Goal: Information Seeking & Learning: Compare options

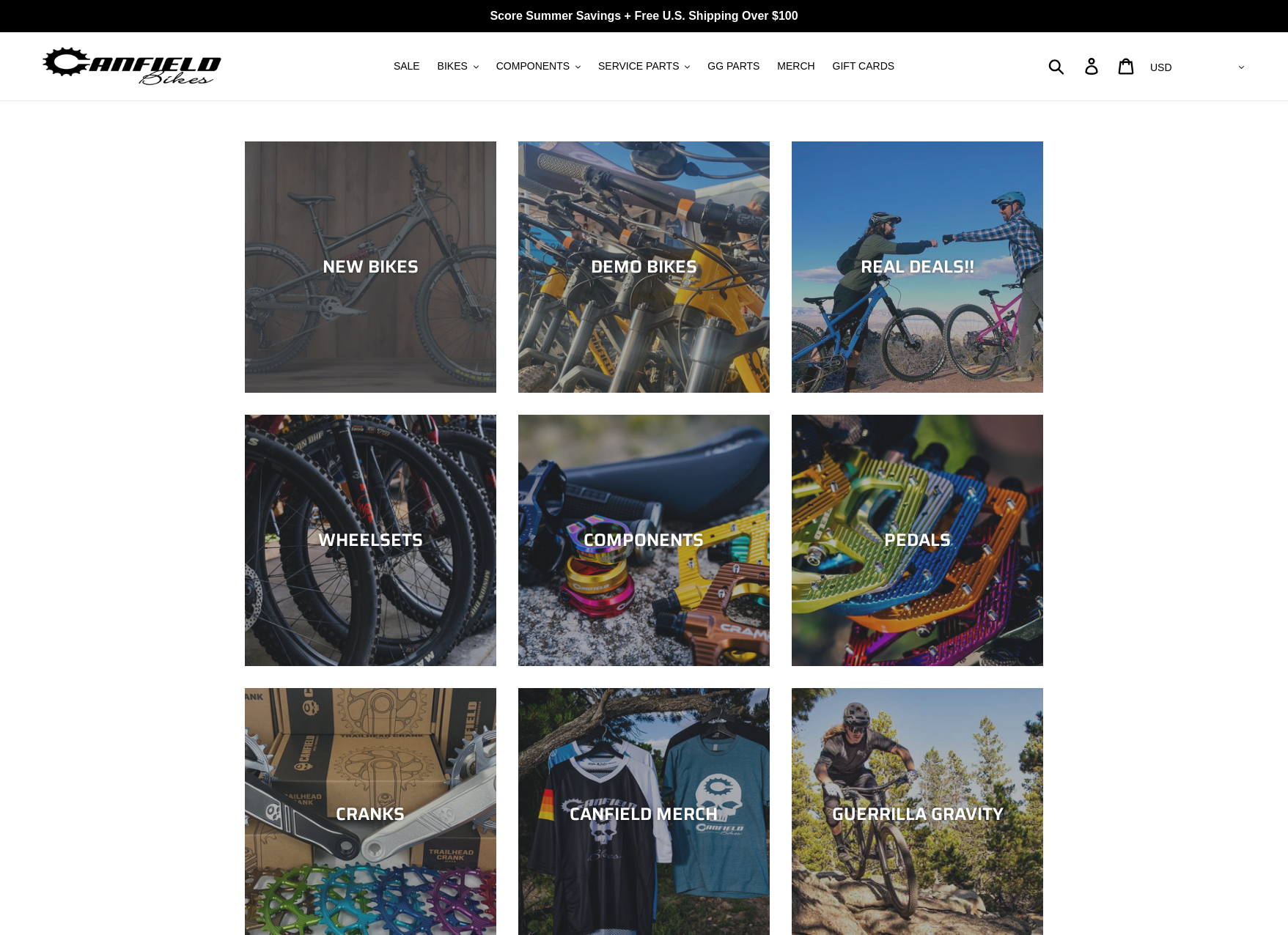
click at [390, 393] on div "NEW BIKES" at bounding box center [370, 393] width 252 height 0
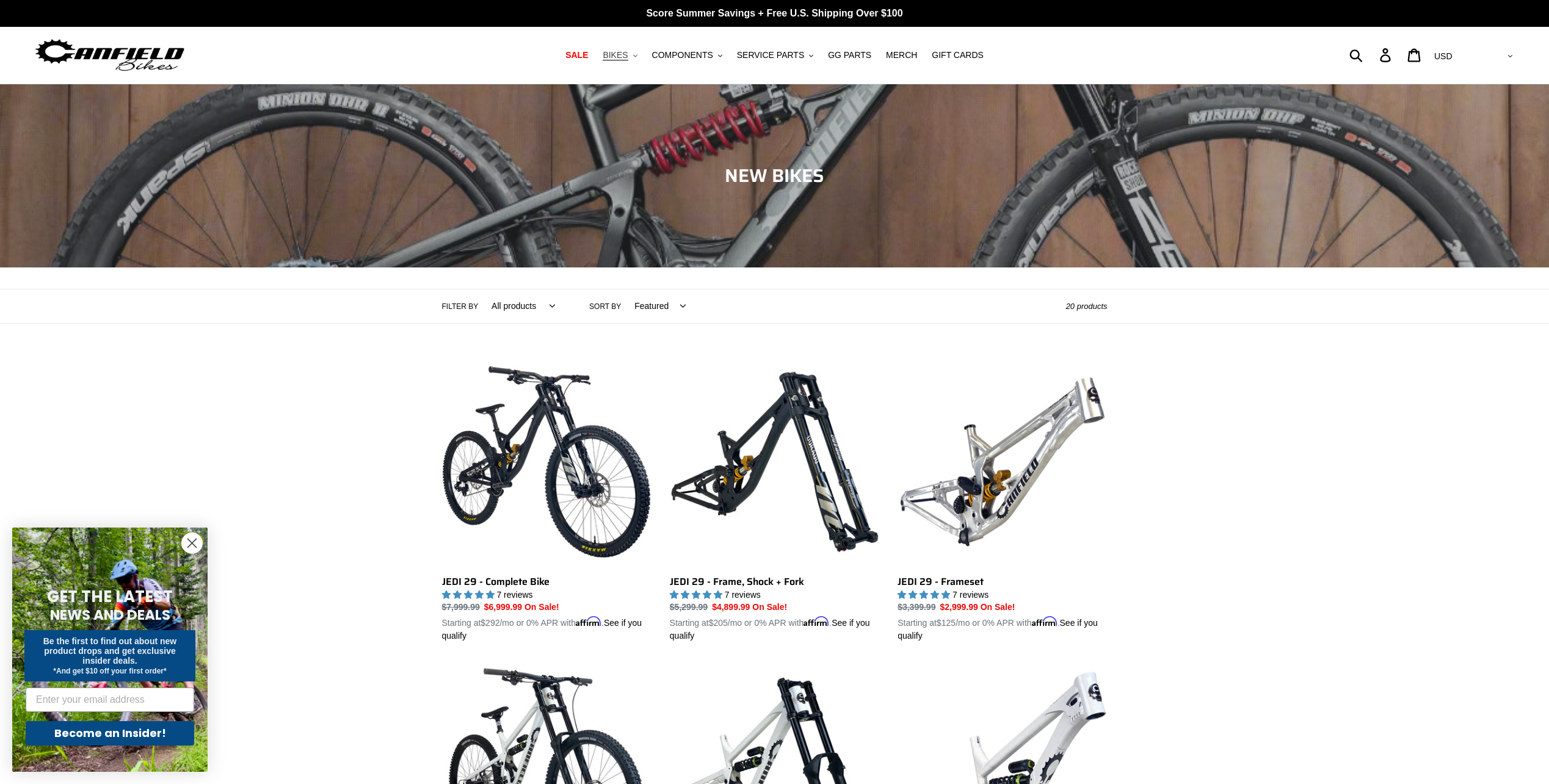
click at [627, 55] on span "BIKES" at bounding box center [615, 55] width 25 height 11
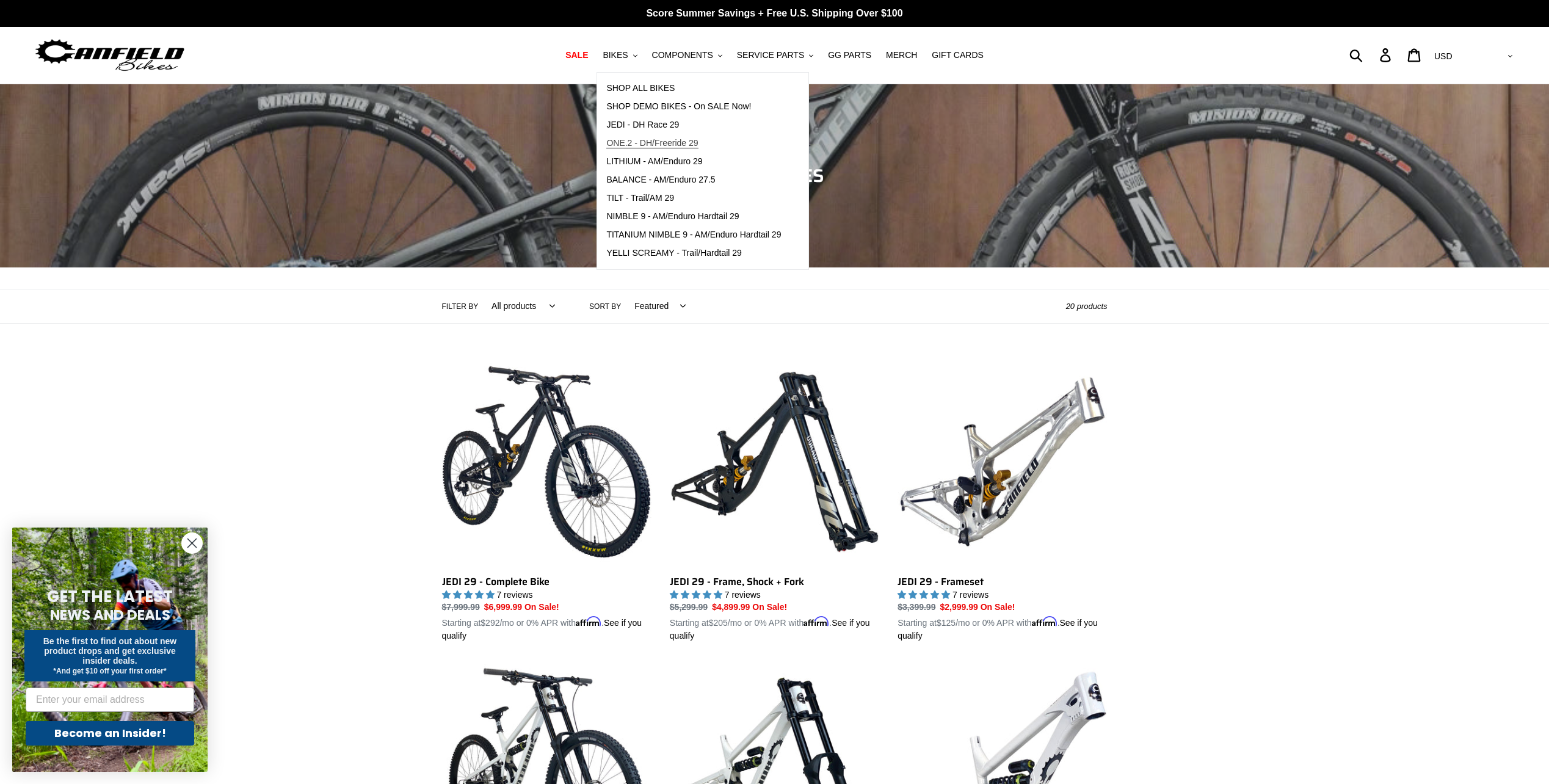
click at [690, 143] on span "ONE.2 - DH/Freeride 29" at bounding box center [653, 143] width 92 height 11
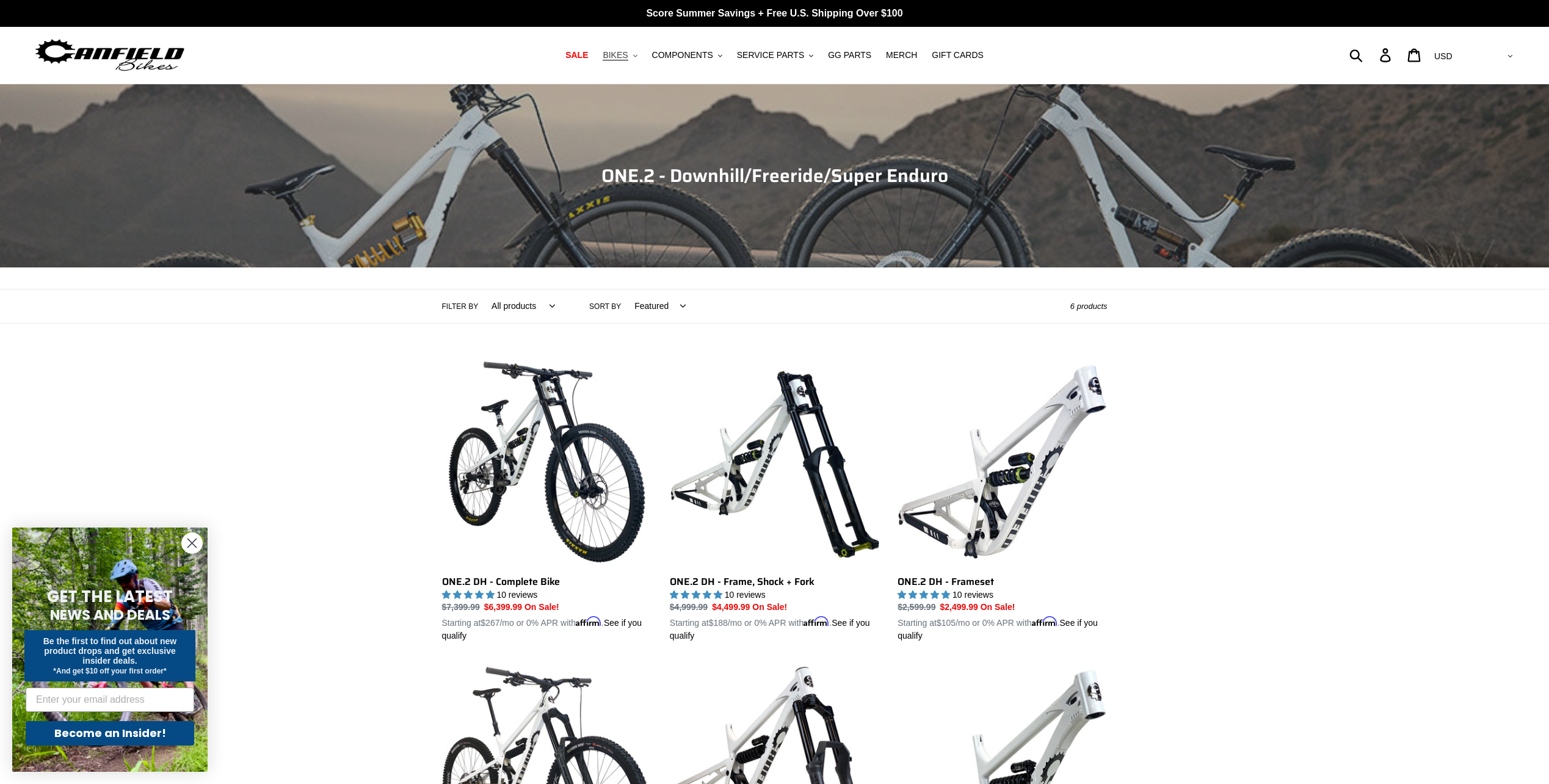
click at [628, 55] on span "BIKES" at bounding box center [615, 55] width 25 height 11
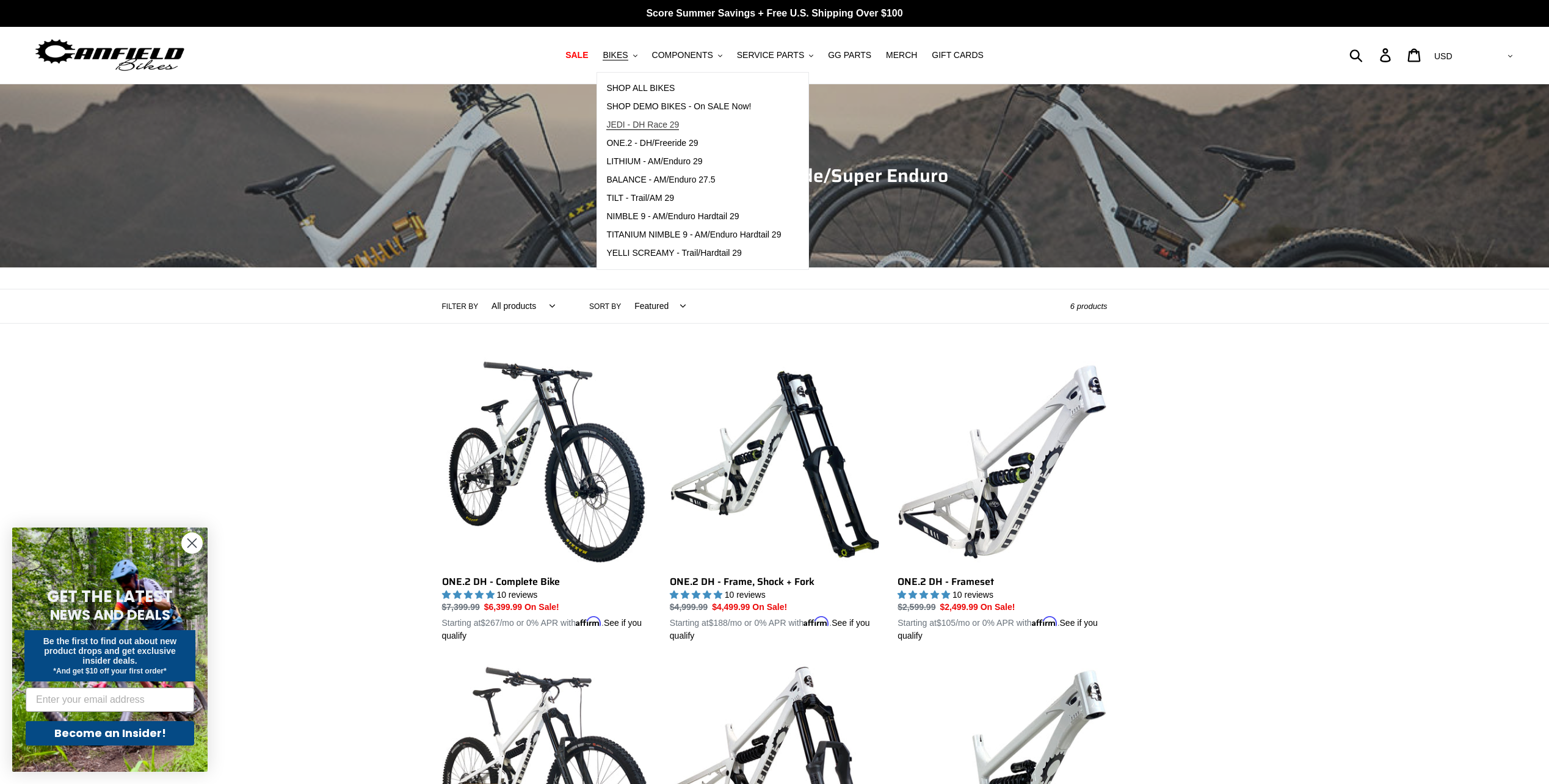
click at [636, 124] on span "JEDI - DH Race 29" at bounding box center [643, 124] width 73 height 11
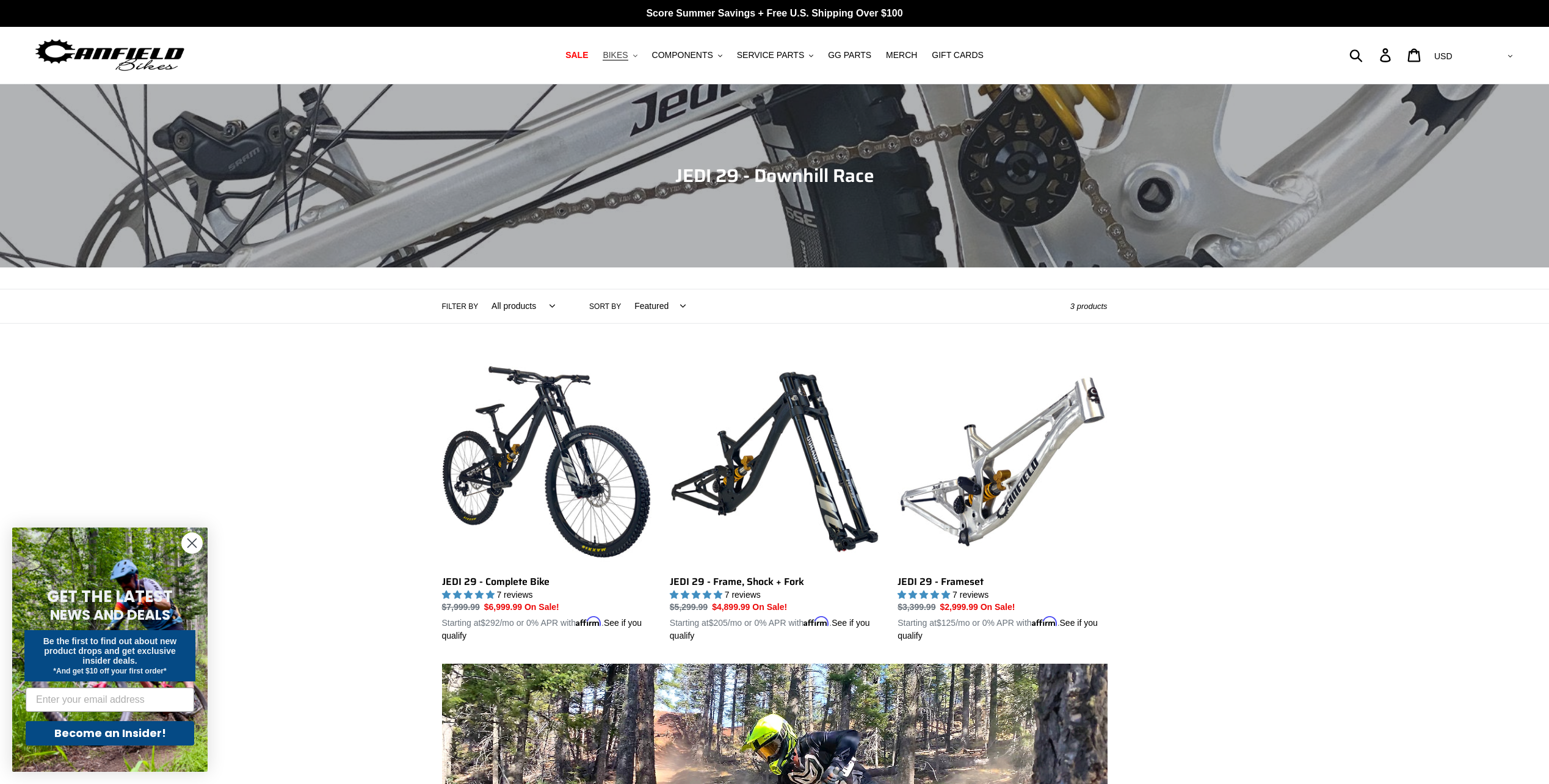
click at [624, 55] on span "BIKES" at bounding box center [615, 55] width 25 height 11
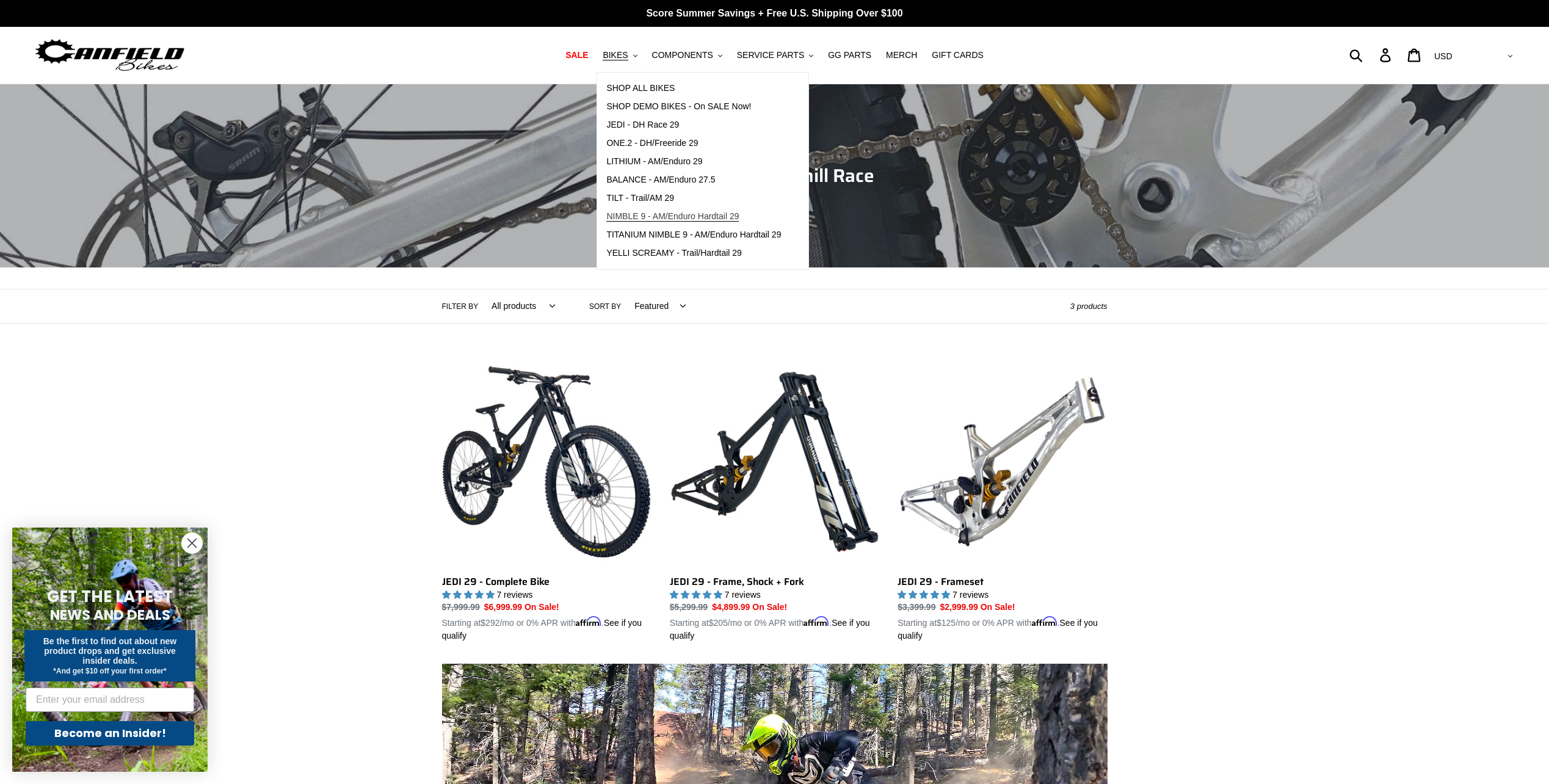
click at [713, 220] on span "NIMBLE 9 - AM/Enduro Hardtail 29" at bounding box center [673, 216] width 133 height 11
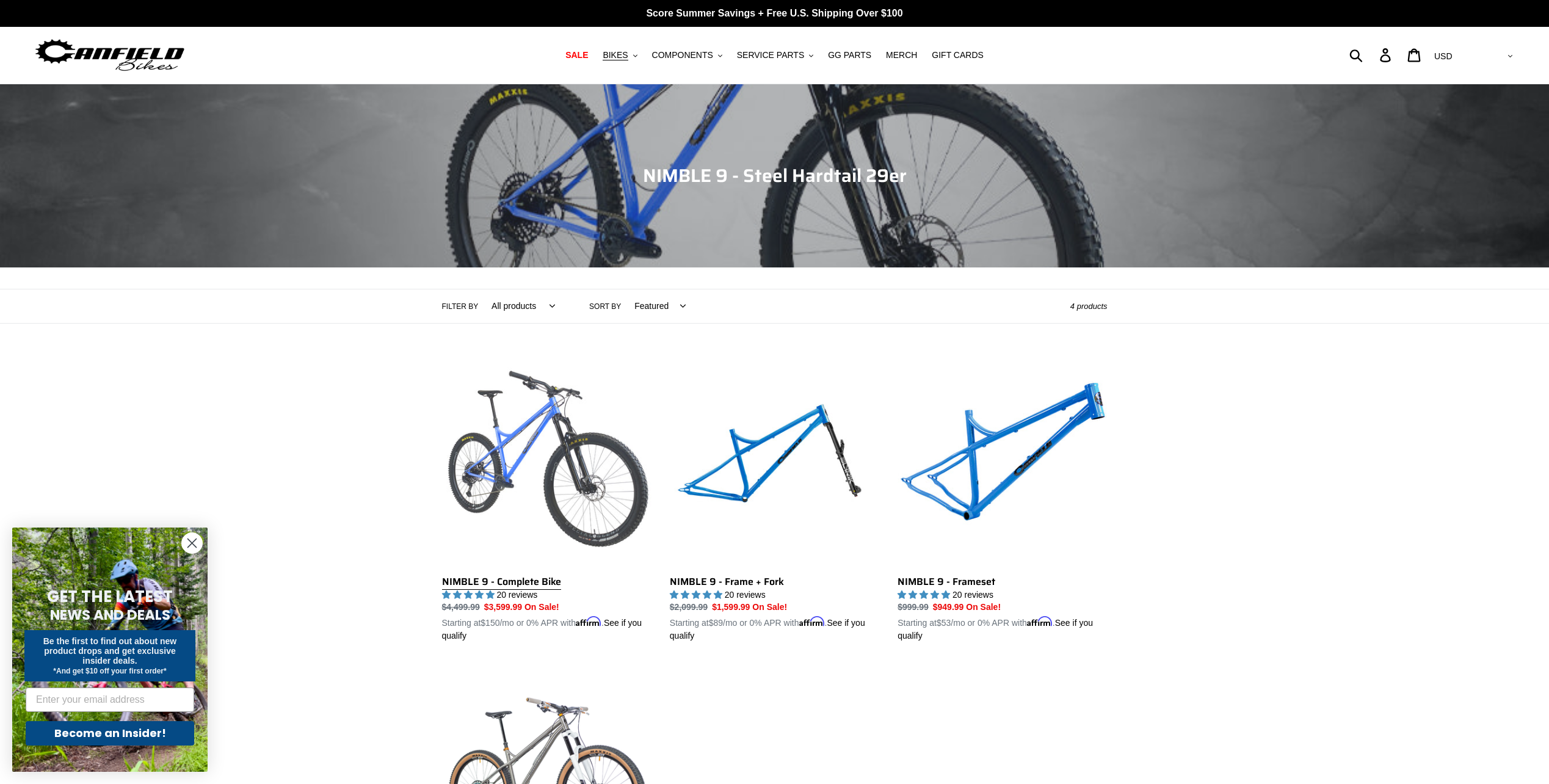
click at [516, 431] on link "NIMBLE 9 - Complete Bike" at bounding box center [547, 499] width 210 height 286
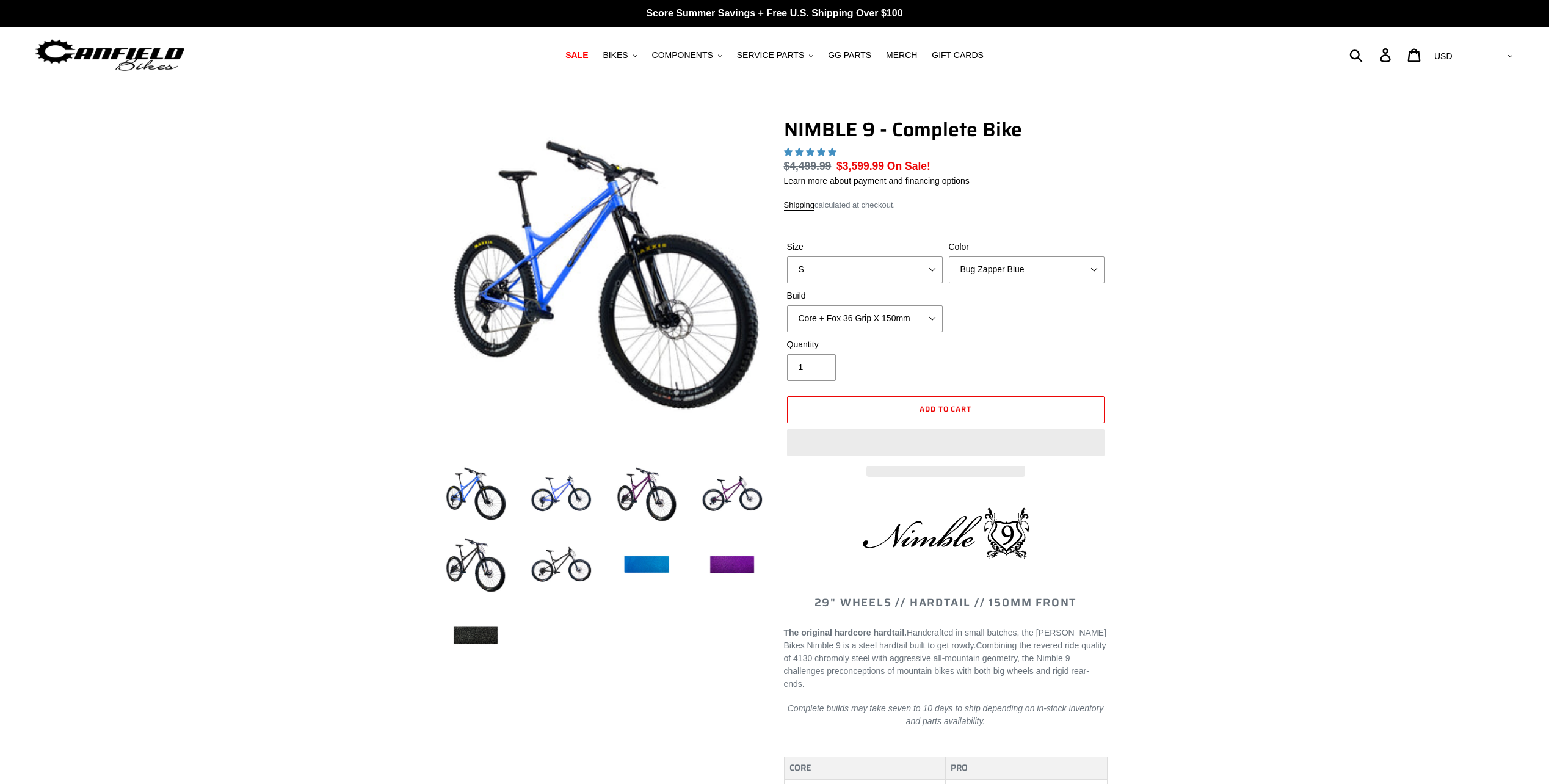
select select "highest-rating"
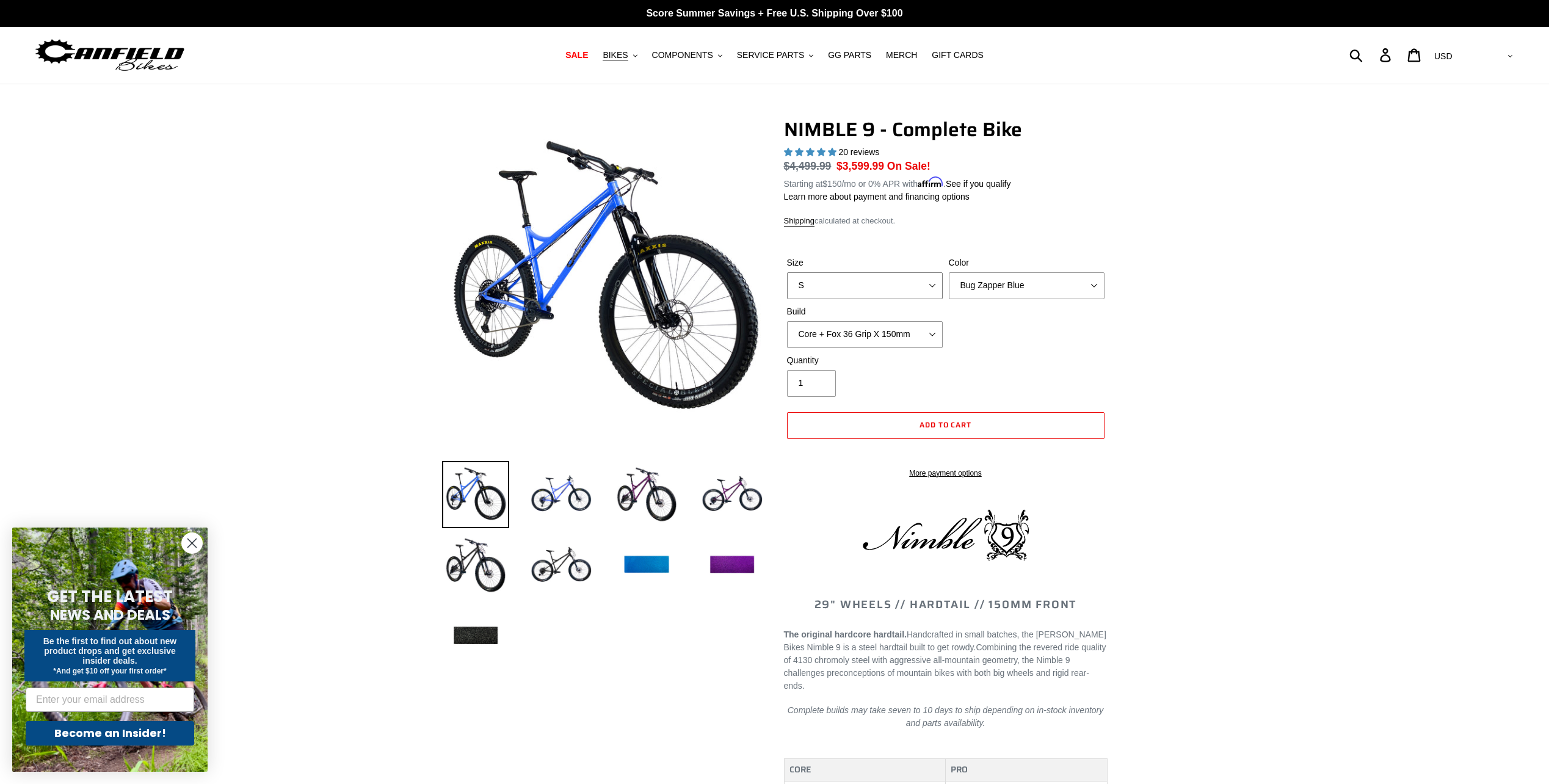
click at [911, 286] on select "S M L XL" at bounding box center [865, 286] width 156 height 27
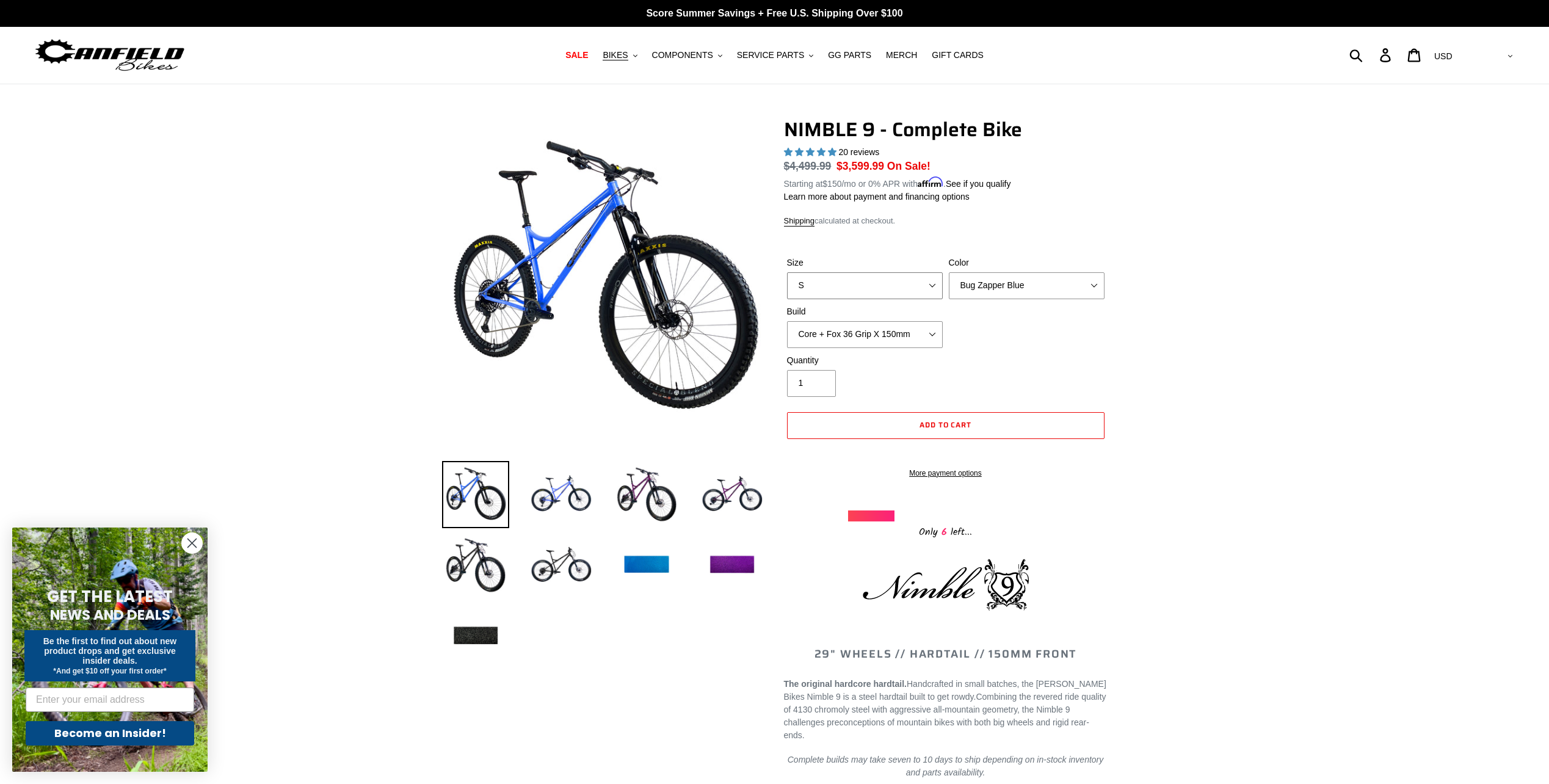
select select "M"
click at [787, 273] on select "S M L XL" at bounding box center [865, 286] width 156 height 27
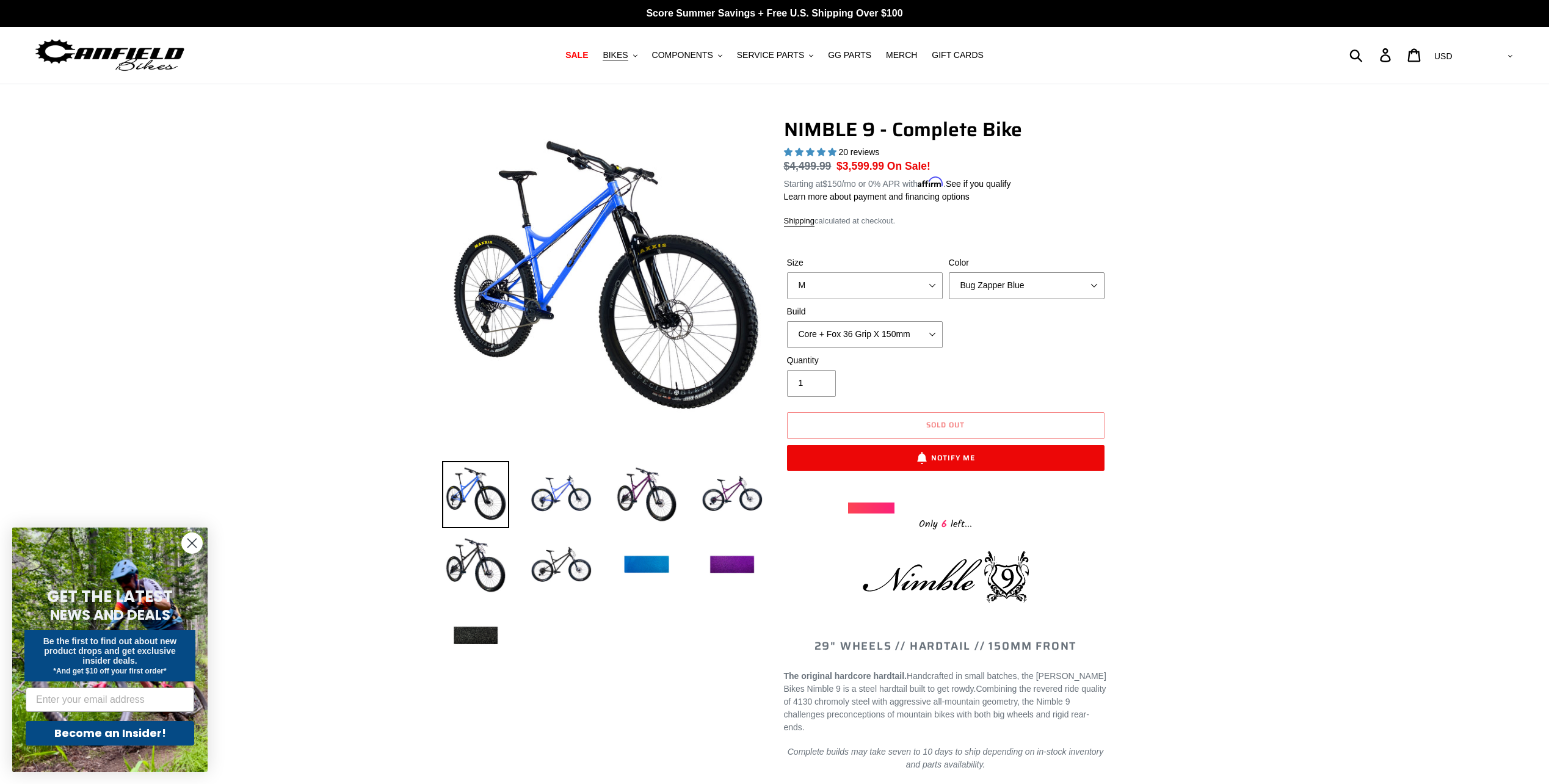
click at [1042, 292] on select "Bug Zapper Blue Purple Haze - Sold Out Galaxy Black" at bounding box center [1027, 286] width 156 height 27
click at [949, 273] on select "Bug Zapper Blue Purple Haze - Sold Out Galaxy Black" at bounding box center [1027, 286] width 156 height 27
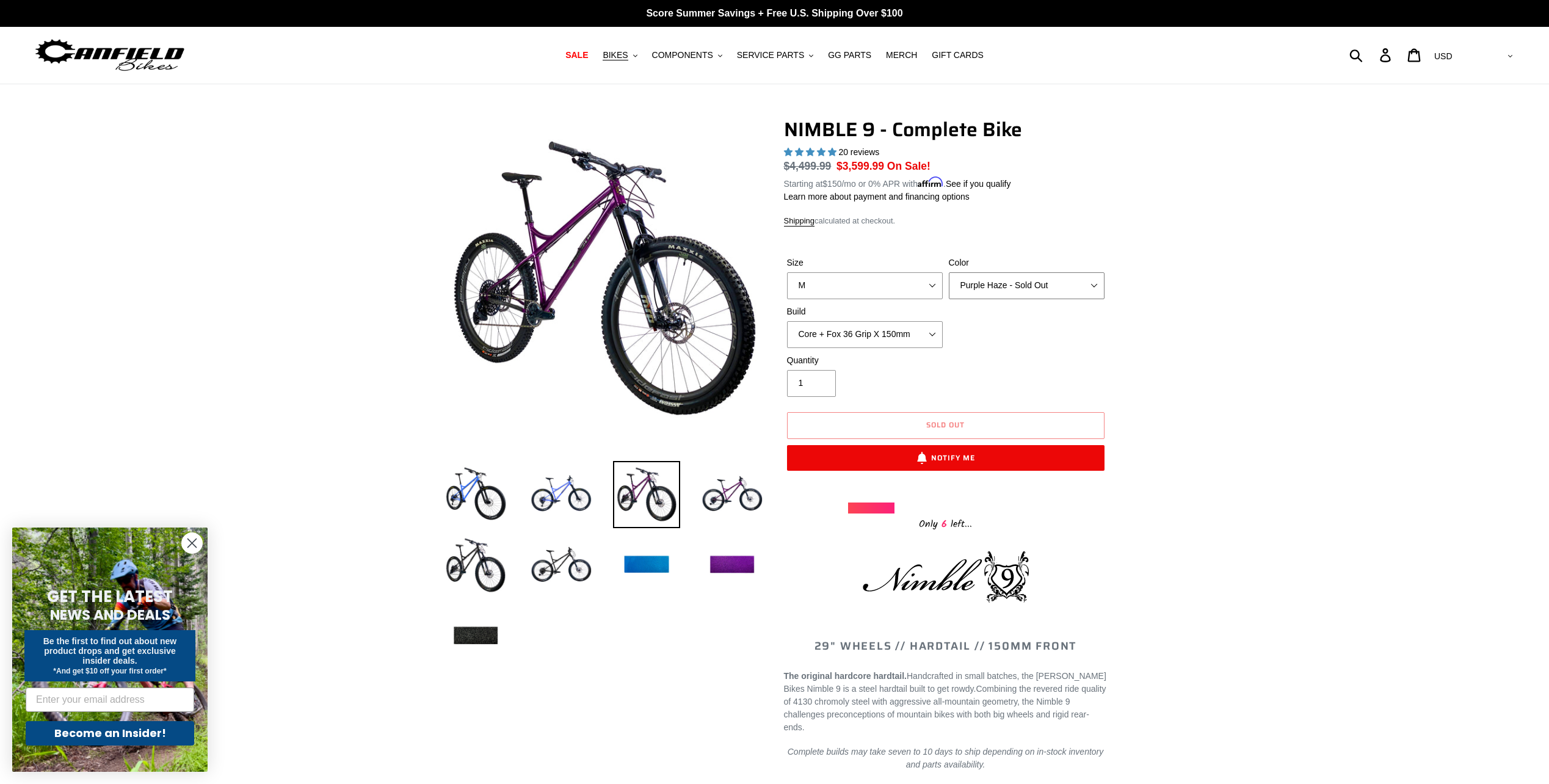
click at [1097, 286] on select "Bug Zapper Blue Purple Haze - Sold Out Galaxy Black" at bounding box center [1027, 286] width 156 height 27
select select "Galaxy Black"
click at [949, 273] on select "Bug Zapper Blue Purple Haze - Sold Out Galaxy Black" at bounding box center [1027, 286] width 156 height 27
click at [925, 336] on select "Core + Fox 36 Grip X 150mm Pro + Fox 36 Grip X 150mm Core + RockShox Lyrik Ulti…" at bounding box center [865, 334] width 156 height 27
click at [1045, 355] on div "Quantity 1" at bounding box center [946, 379] width 323 height 49
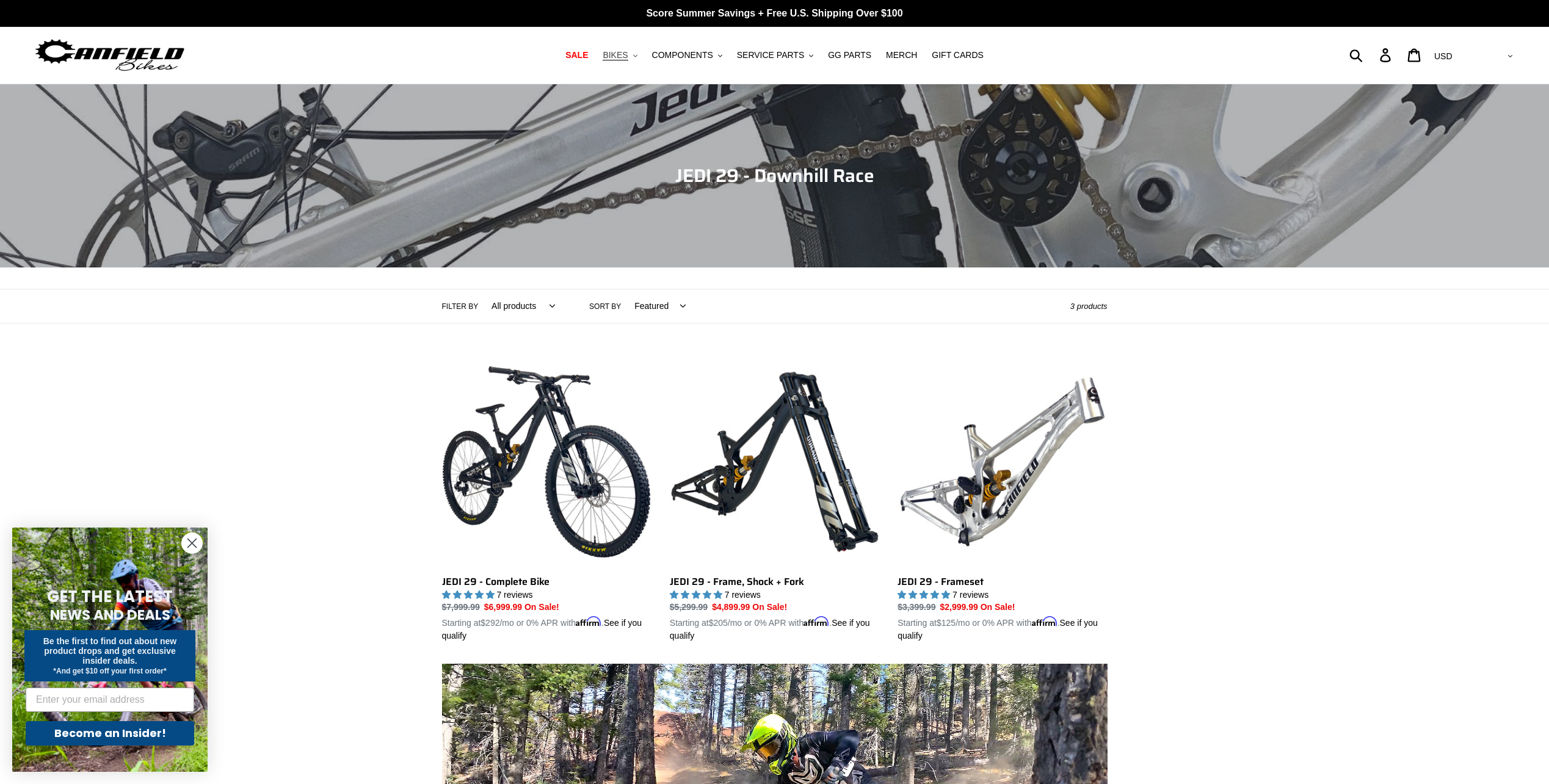
click at [643, 55] on button "BIKES .cls-1{fill:#231f20}" at bounding box center [620, 55] width 47 height 16
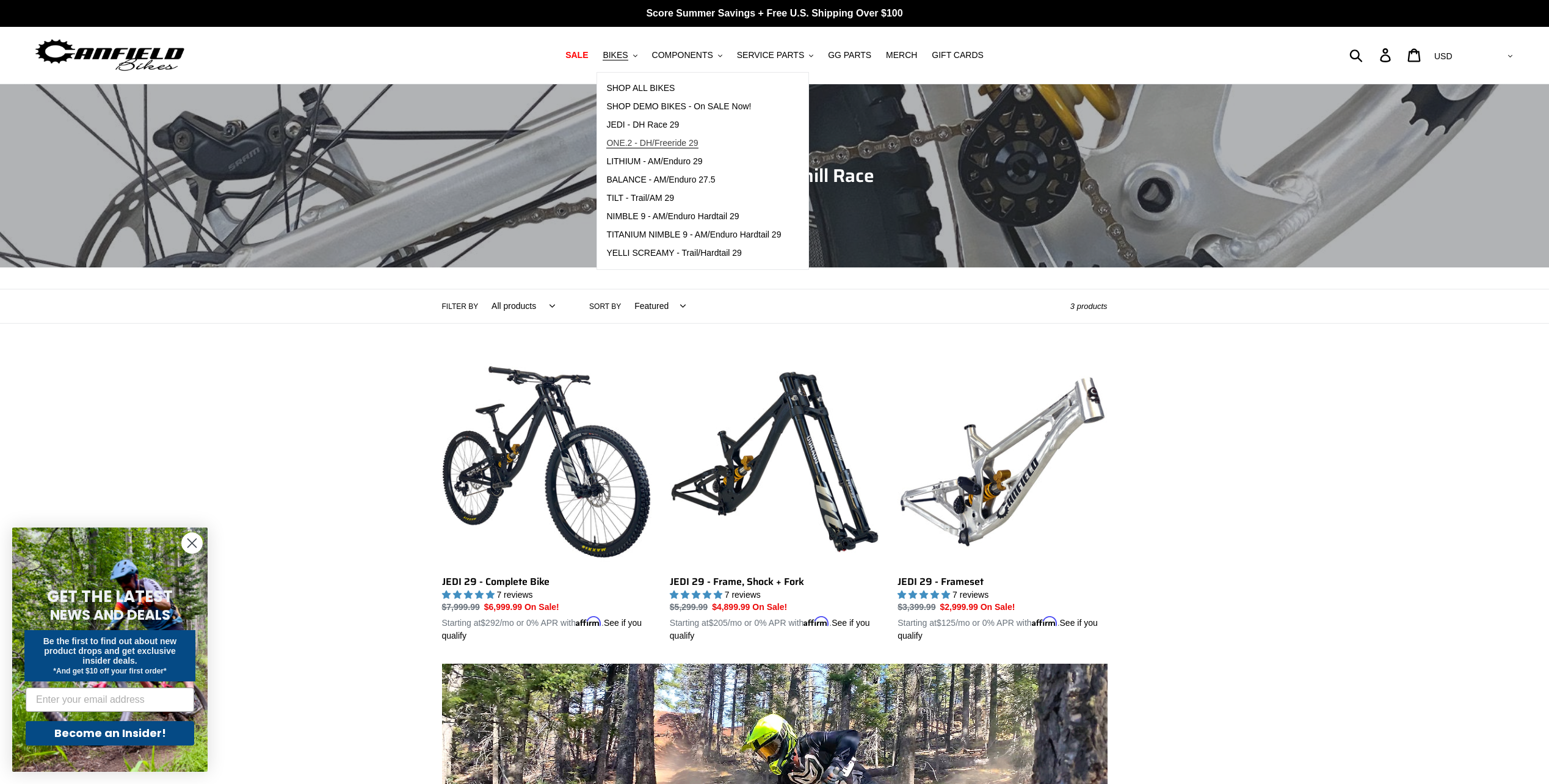
click at [671, 140] on span "ONE.2 - DH/Freeride 29" at bounding box center [653, 143] width 92 height 11
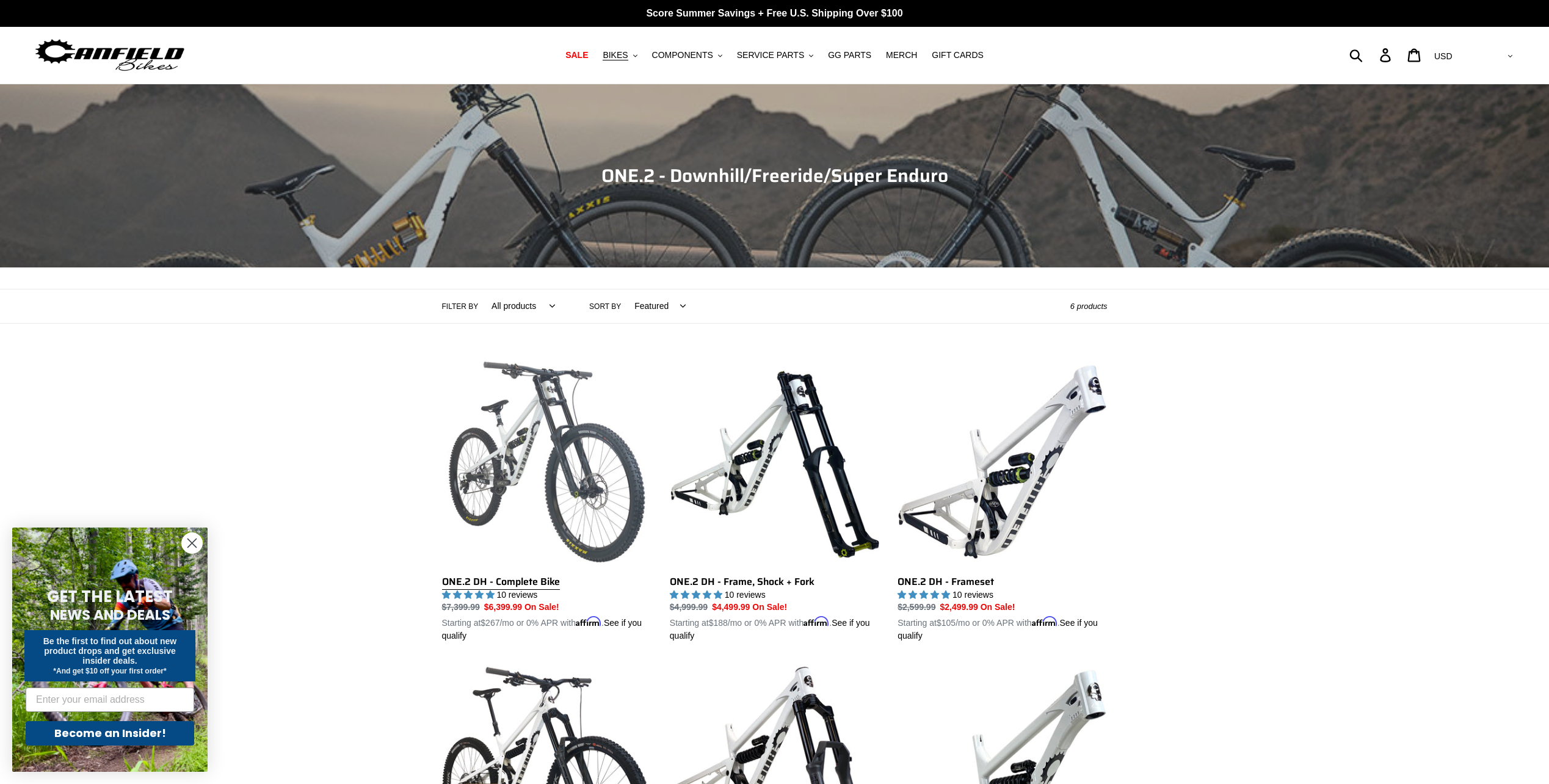
click at [542, 447] on link "ONE.2 DH - Complete Bike" at bounding box center [547, 499] width 210 height 286
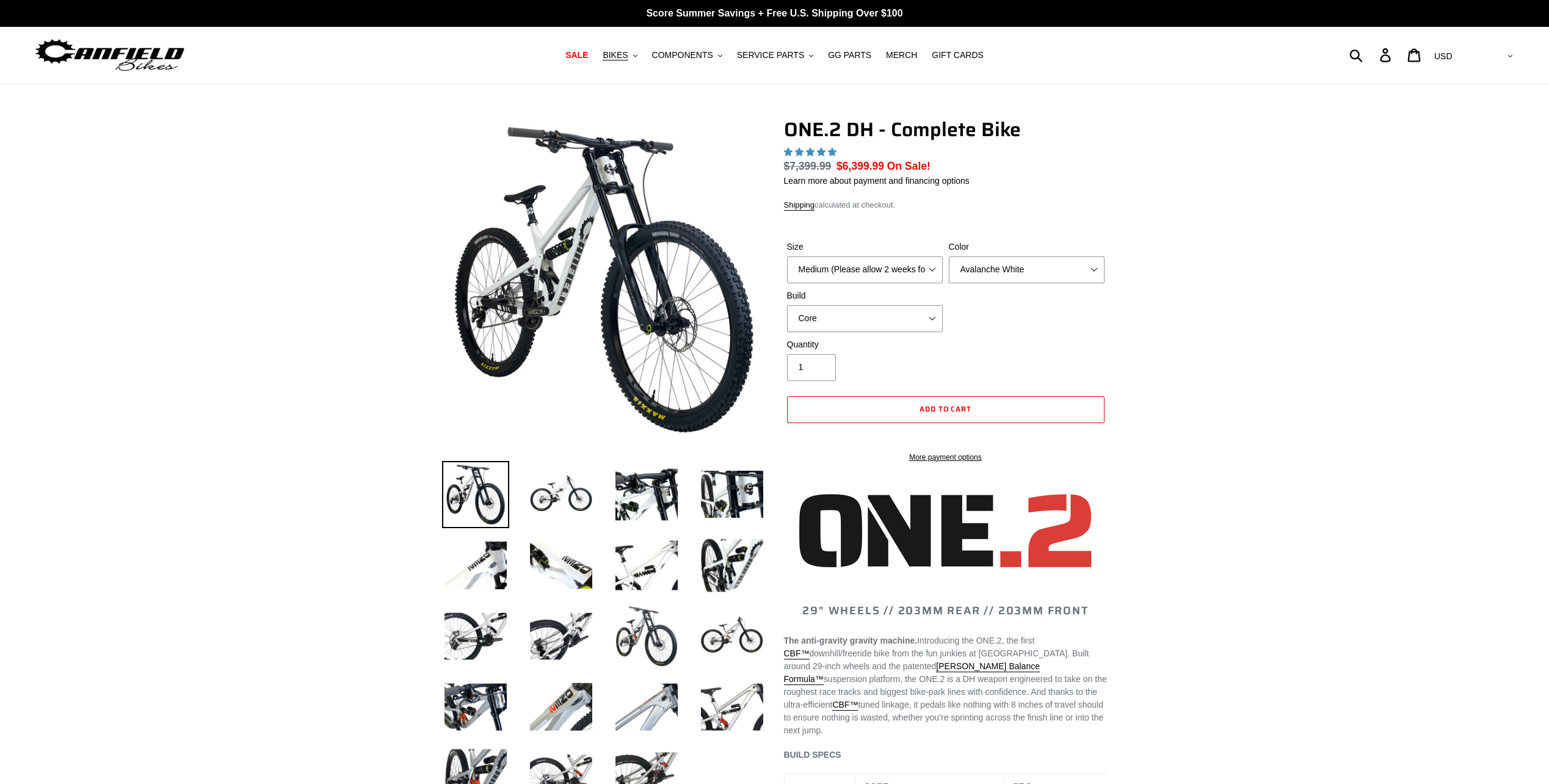
select select "highest-rating"
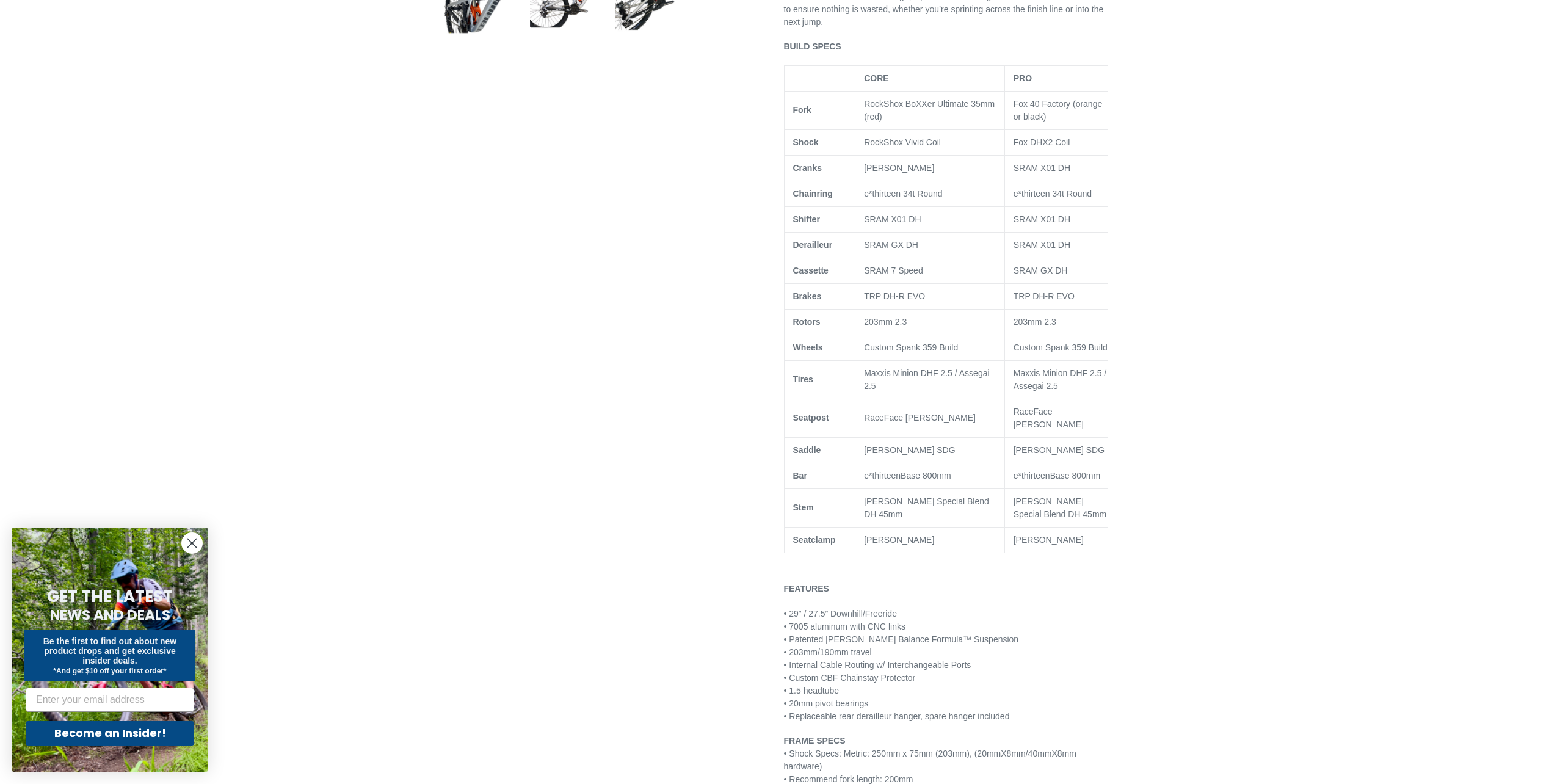
scroll to position [386, 0]
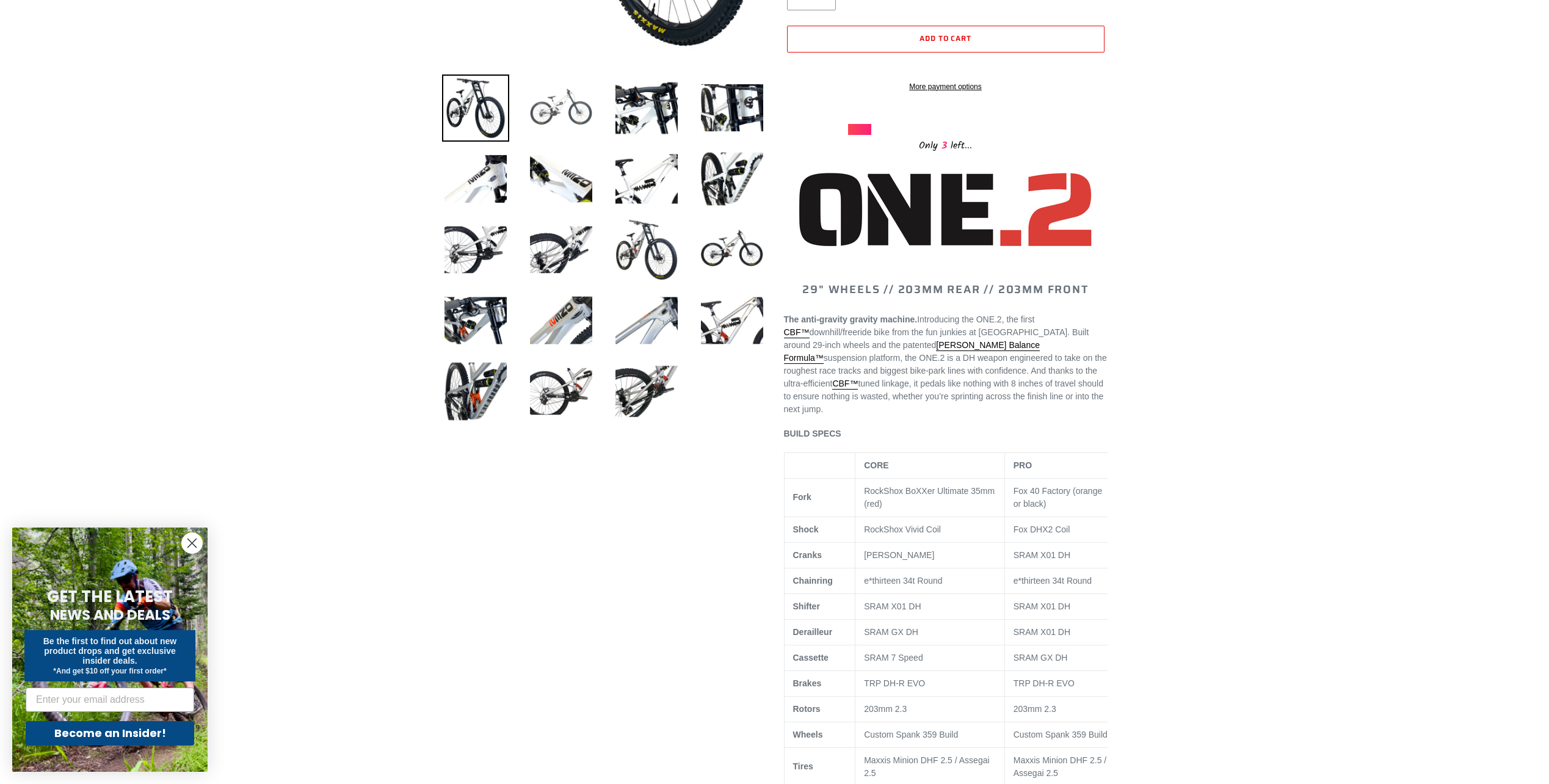
click at [554, 106] on img at bounding box center [561, 108] width 67 height 67
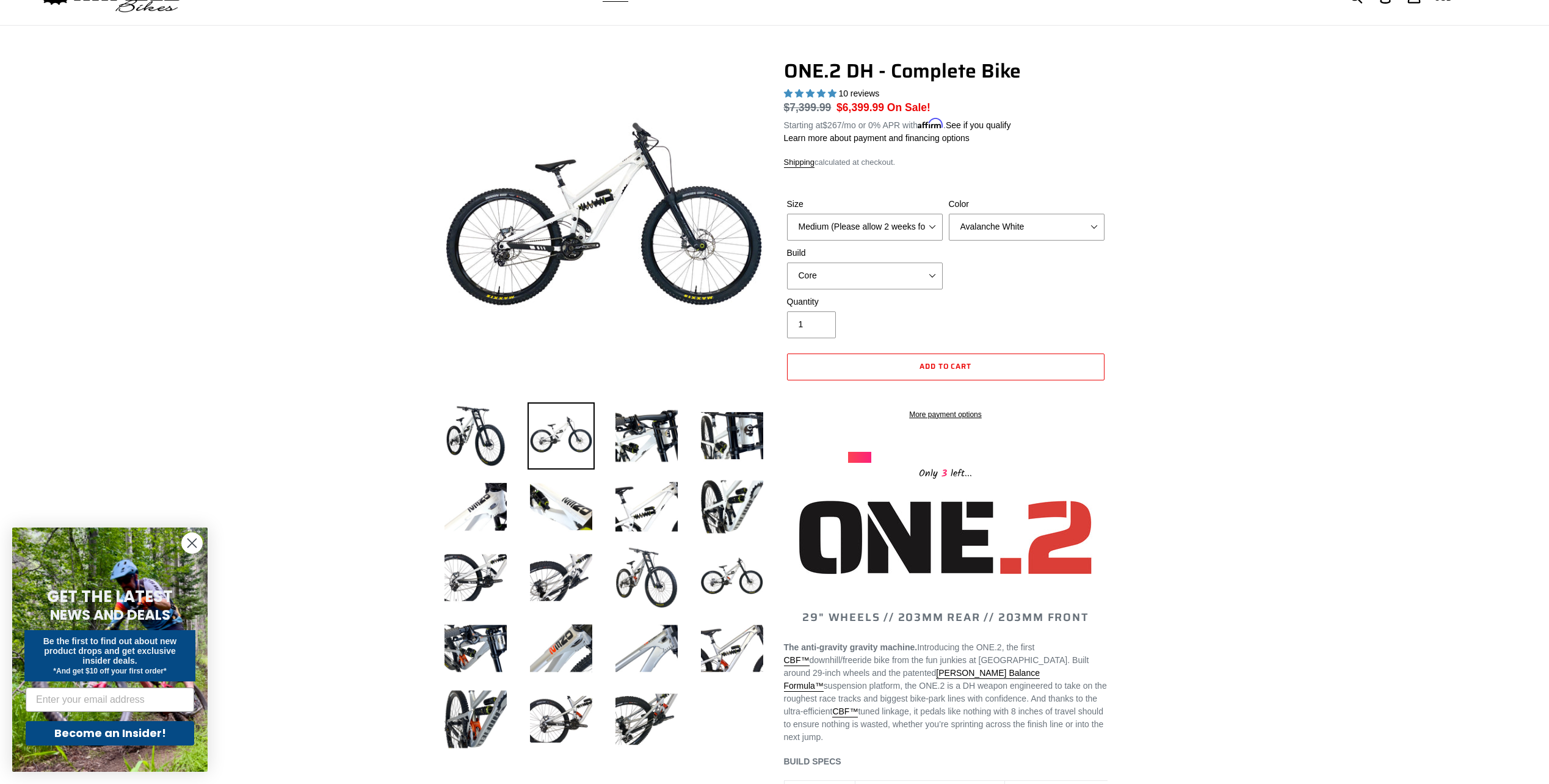
scroll to position [0, 0]
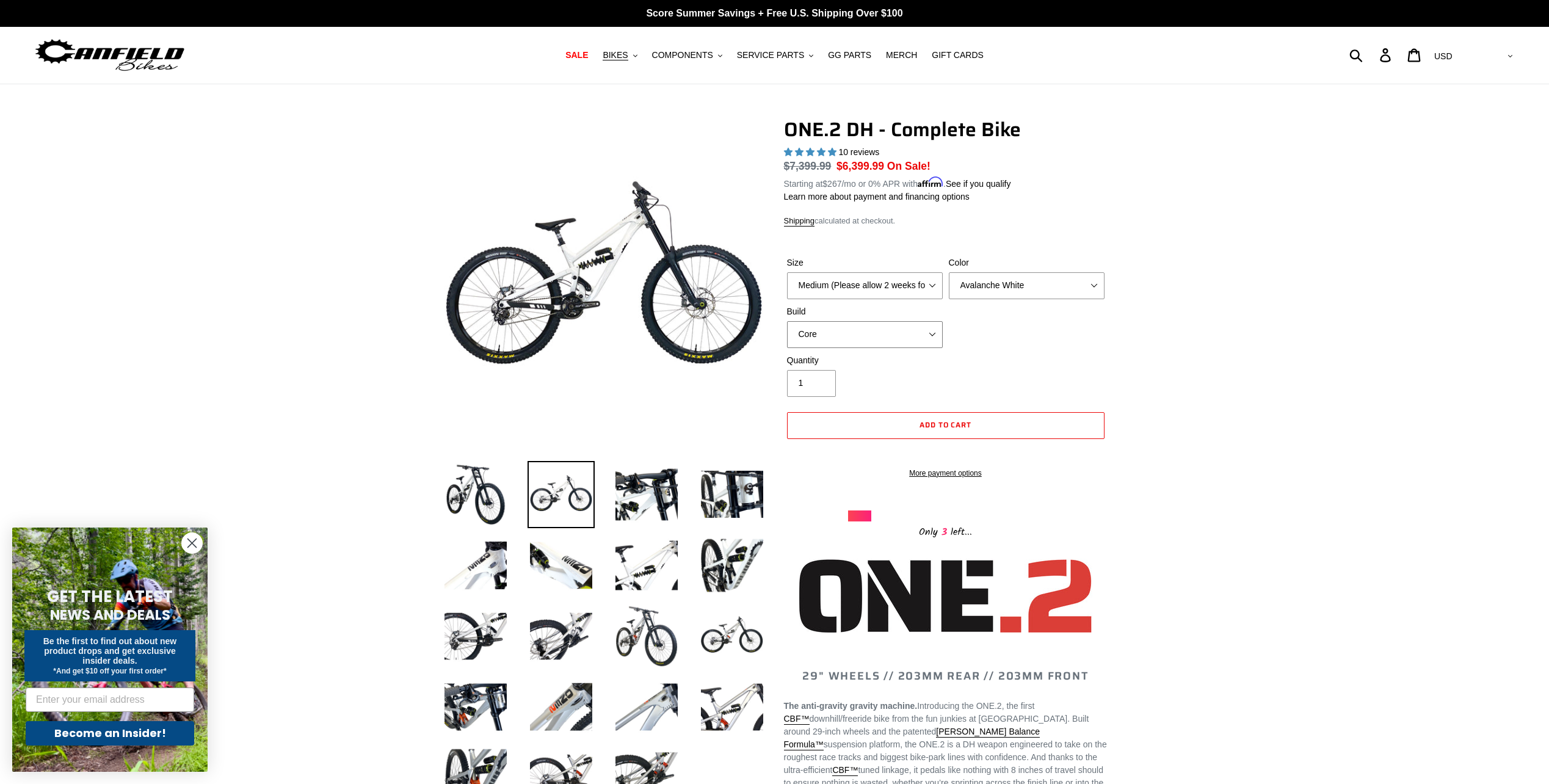
click at [928, 335] on select "Core Pro" at bounding box center [865, 334] width 156 height 27
click at [787, 321] on select "Core Pro" at bounding box center [865, 334] width 156 height 27
click at [905, 334] on select "Core Pro" at bounding box center [865, 334] width 156 height 27
select select "Core"
click at [787, 321] on select "Core Pro" at bounding box center [865, 334] width 156 height 27
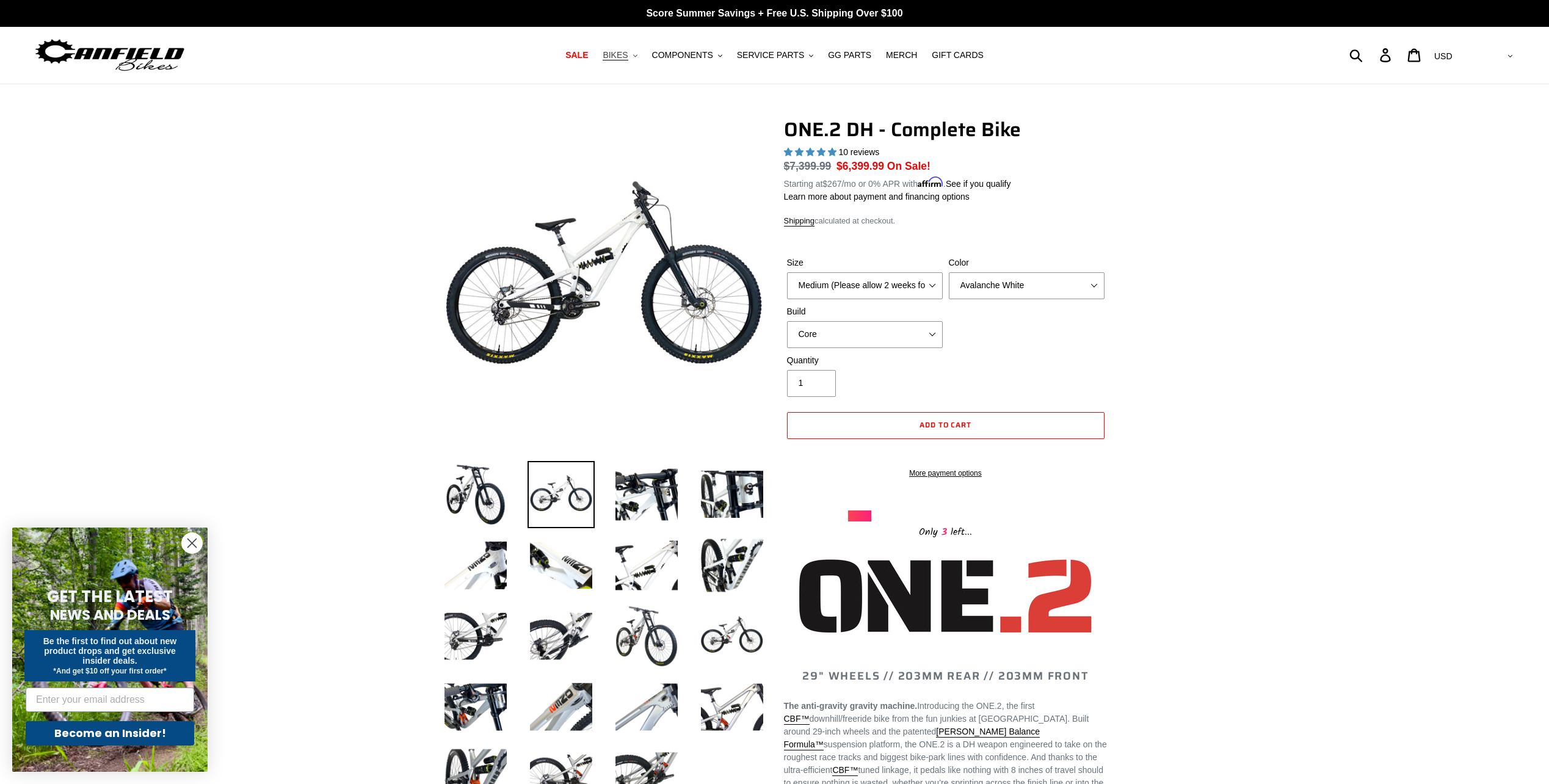
click at [633, 61] on button "BIKES .cls-1{fill:#231f20}" at bounding box center [620, 55] width 47 height 16
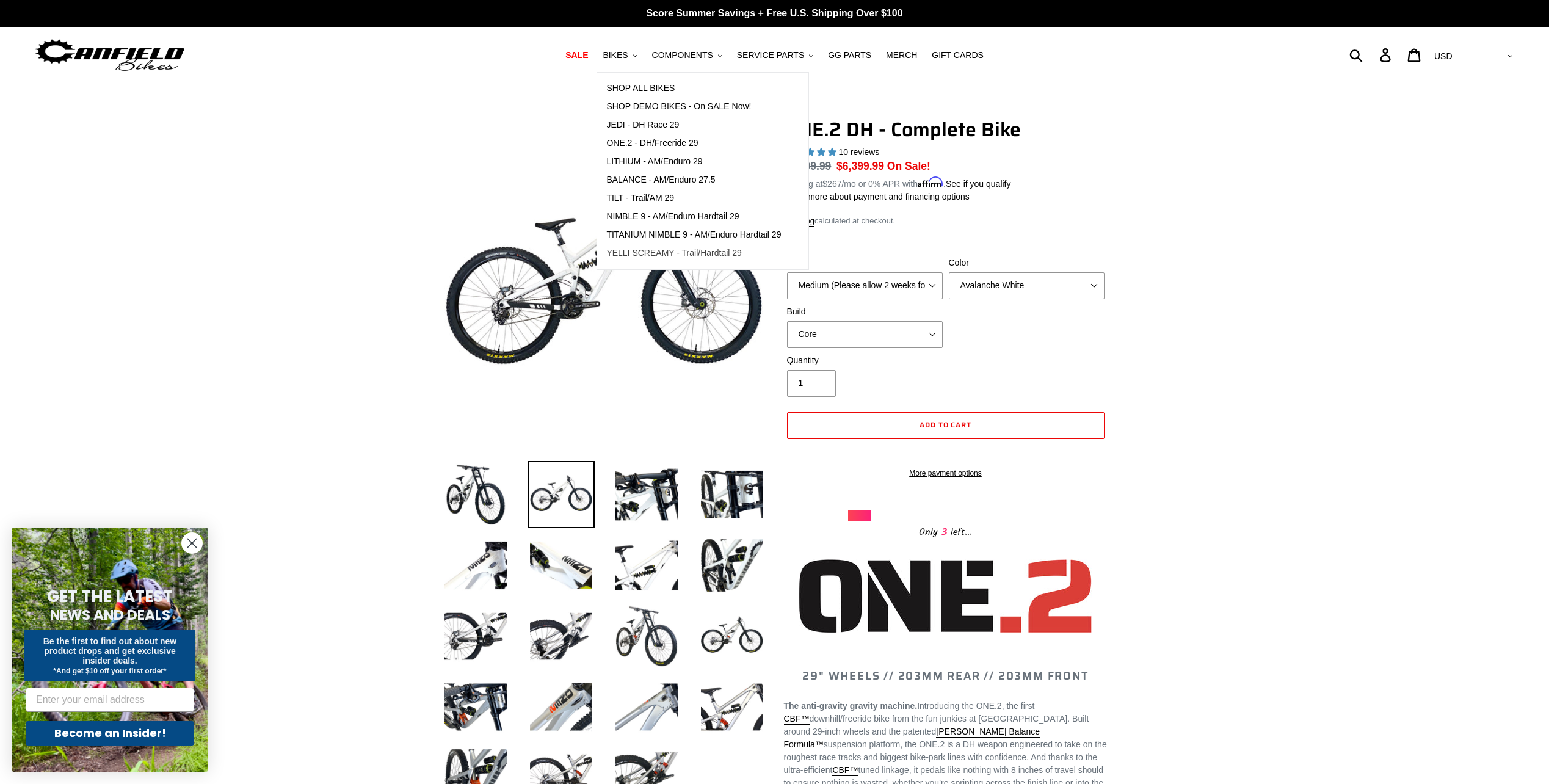
click at [723, 256] on span "YELLI SCREAMY - Trail/Hardtail 29" at bounding box center [675, 253] width 136 height 11
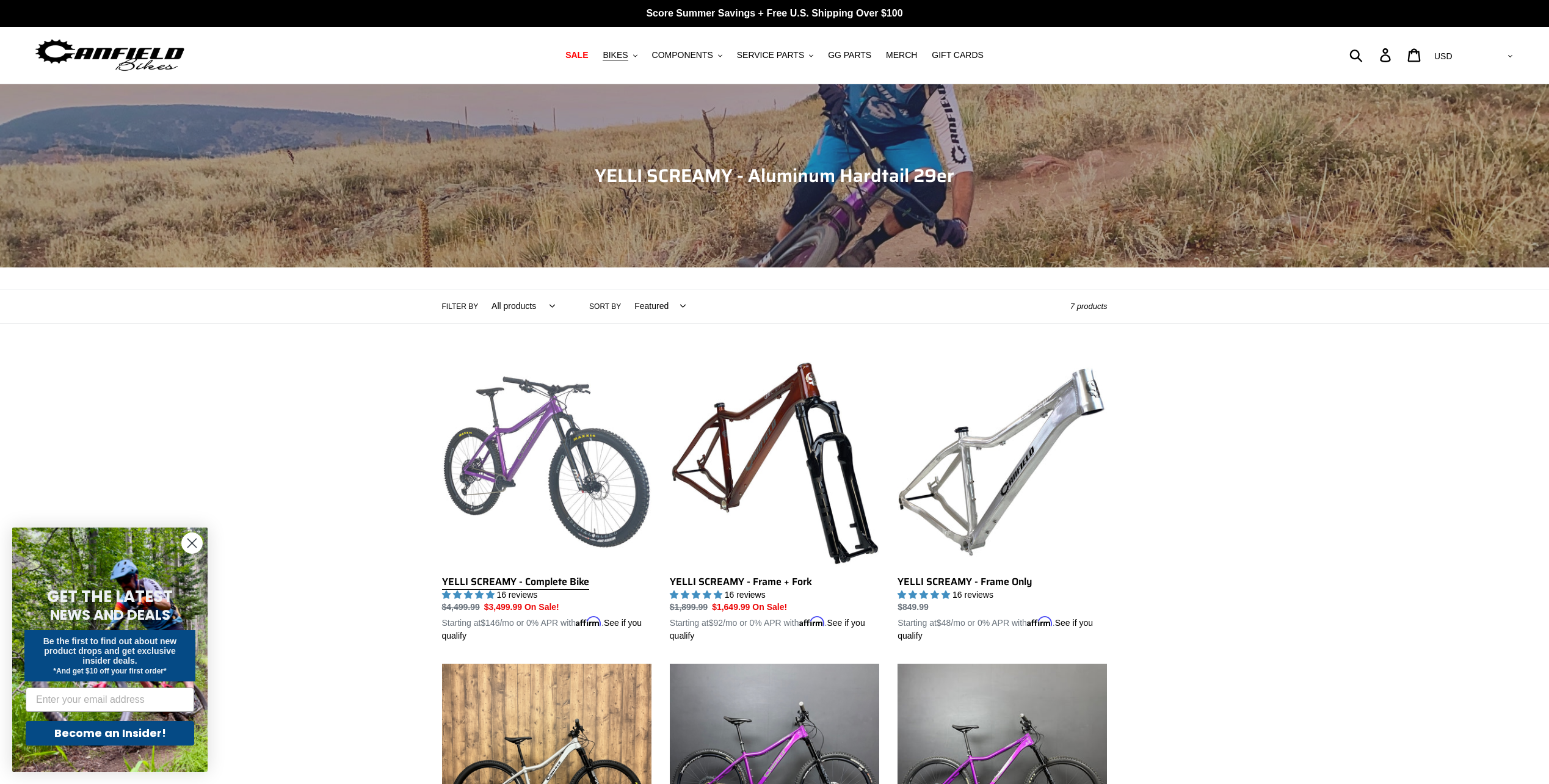
click at [549, 447] on link "YELLI SCREAMY - Complete Bike" at bounding box center [547, 499] width 210 height 286
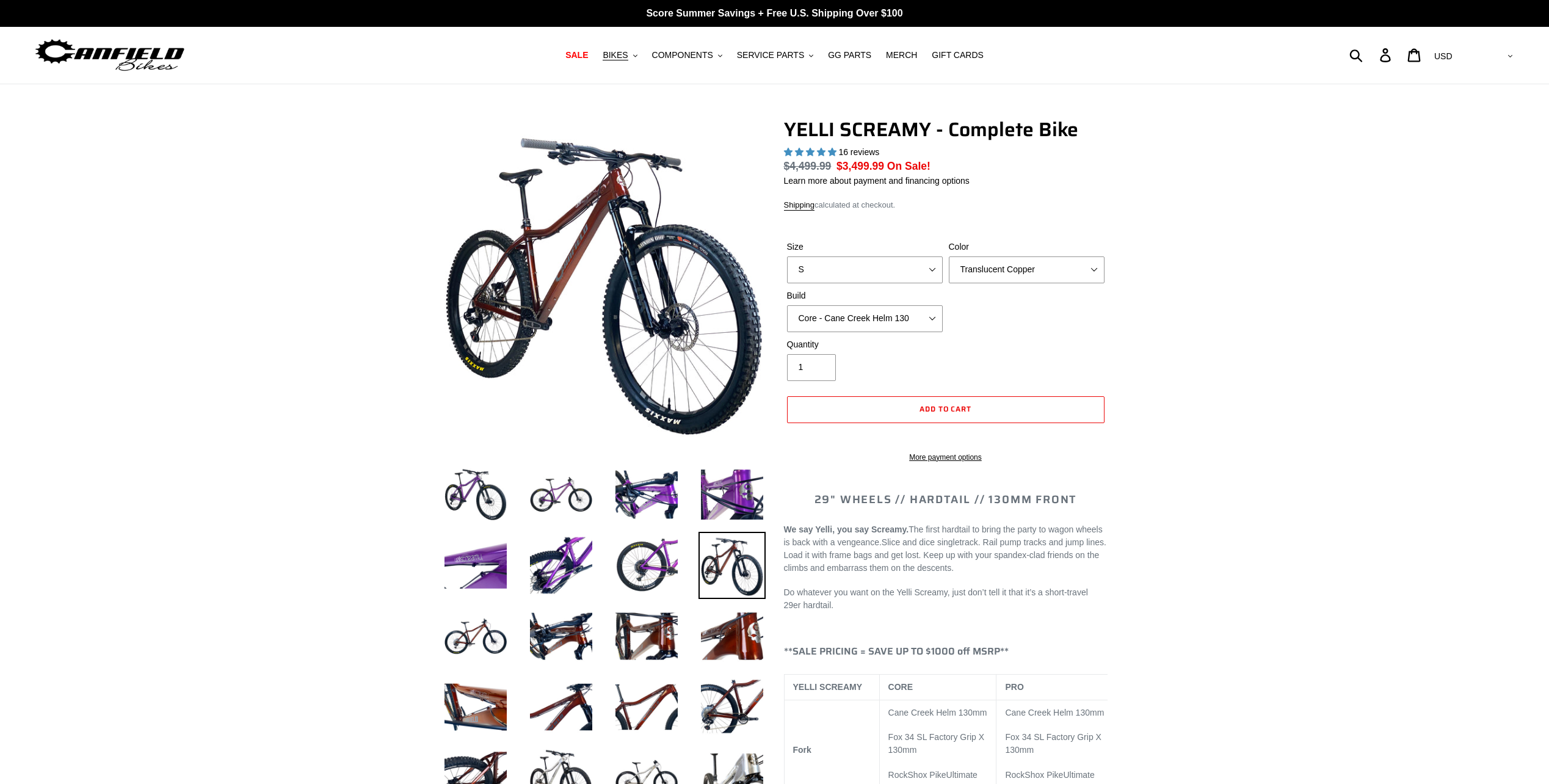
select select "highest-rating"
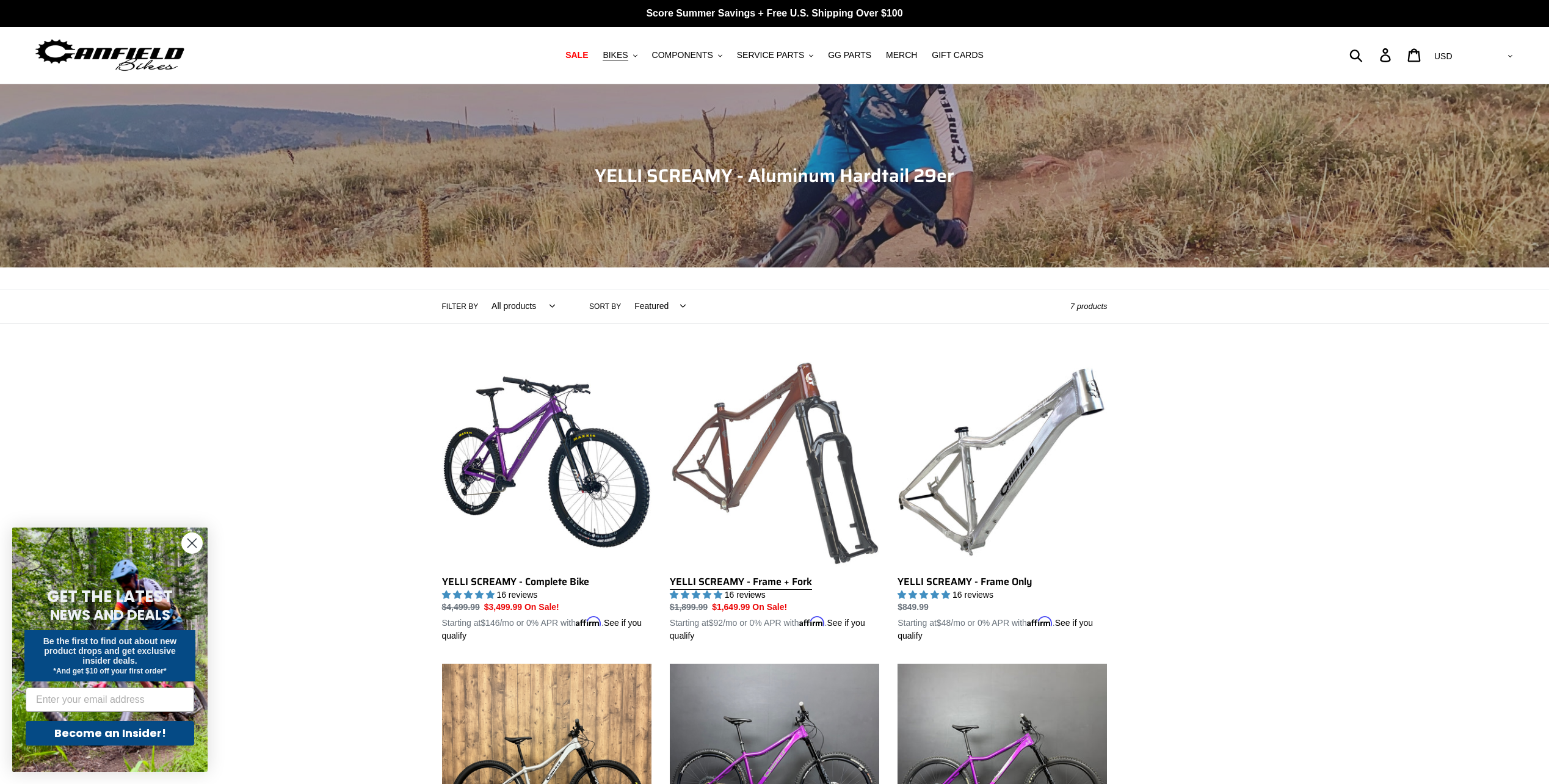
click at [753, 455] on link "YELLI SCREAMY - Frame + Fork" at bounding box center [774, 499] width 210 height 286
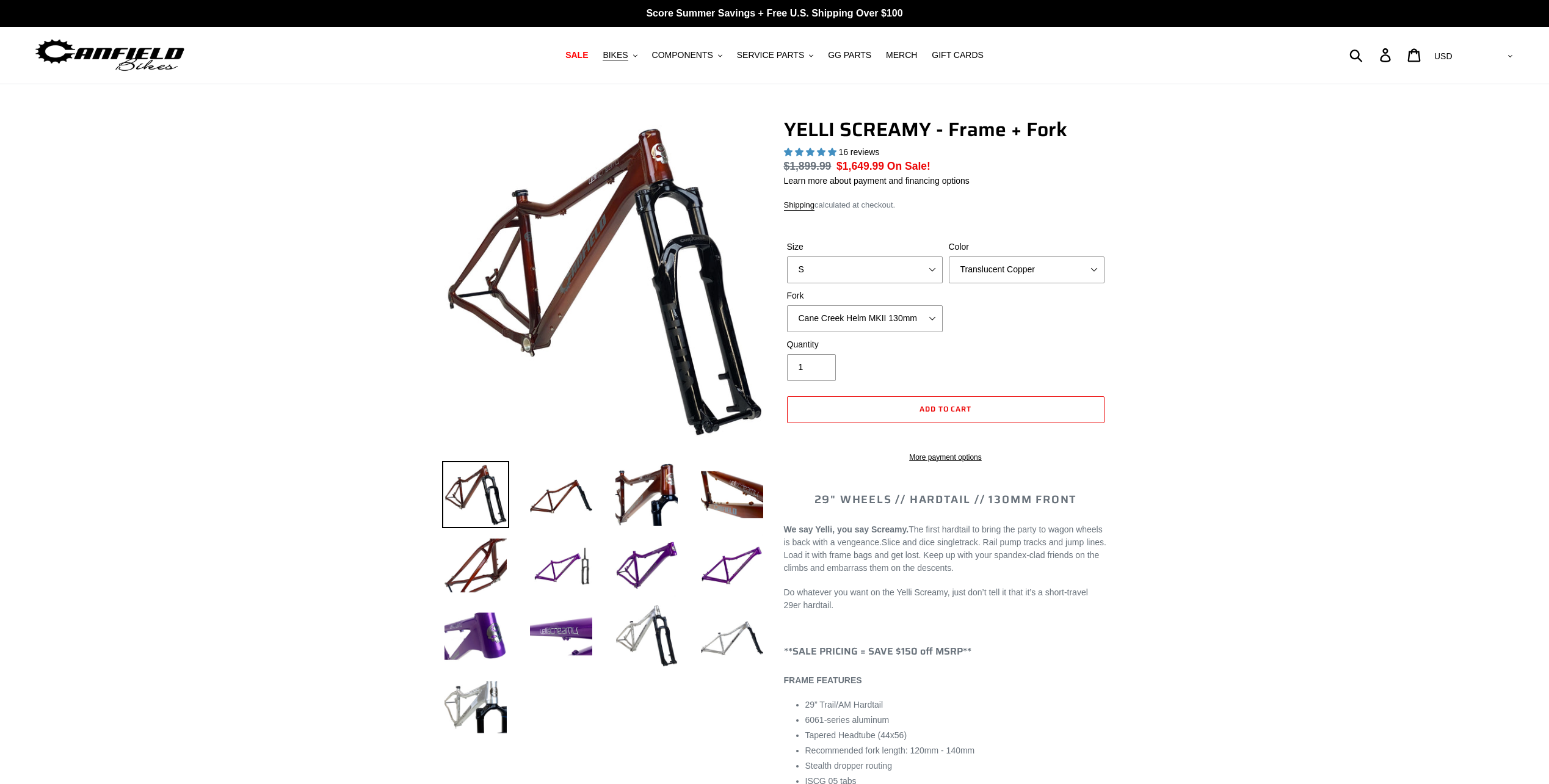
select select "highest-rating"
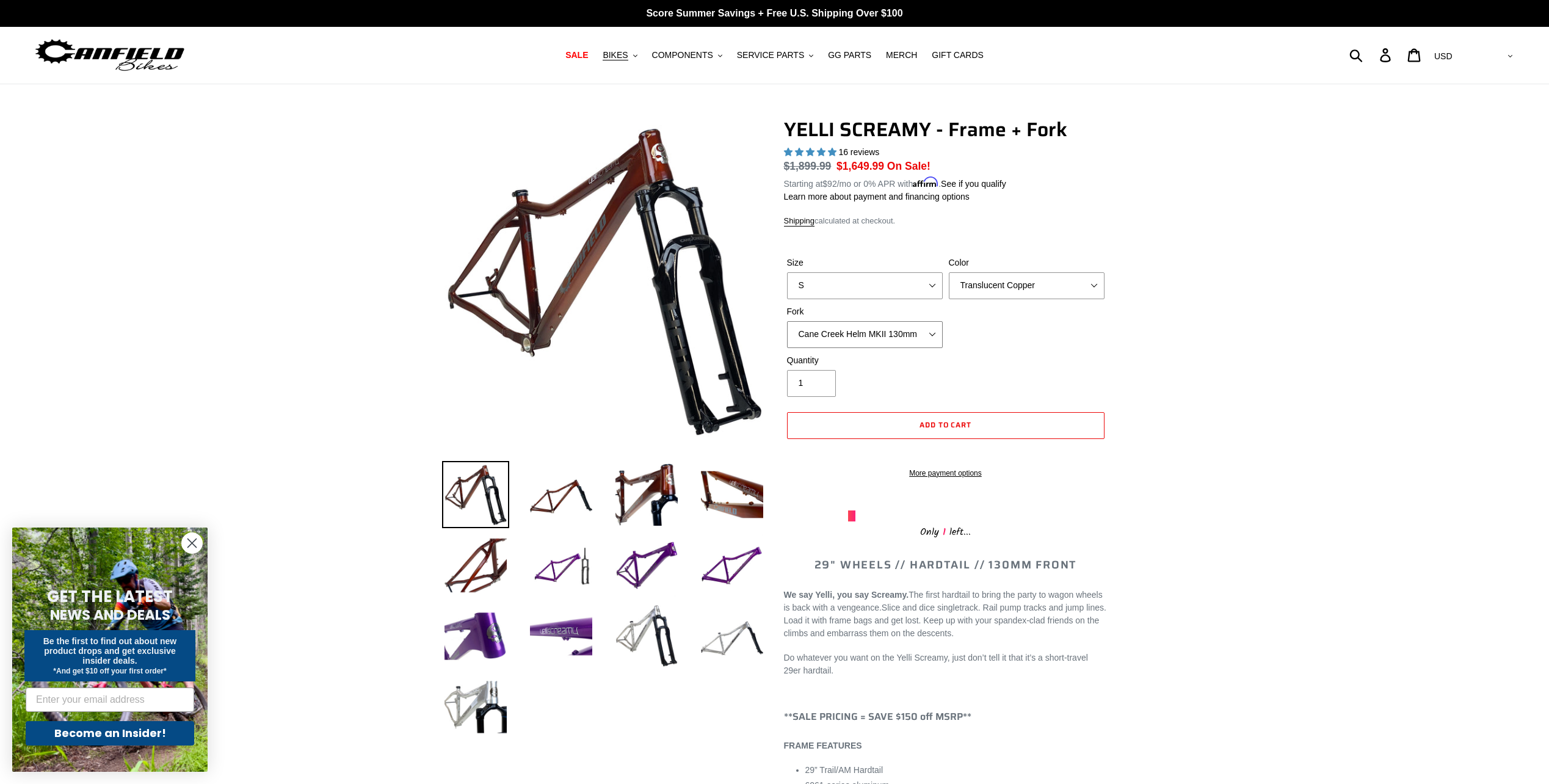
click at [919, 331] on select "Cane Creek Helm MKII 130mm Fox 34 SL Factory Grip X 130mm RockShox Pike Ultimat…" at bounding box center [865, 334] width 156 height 27
